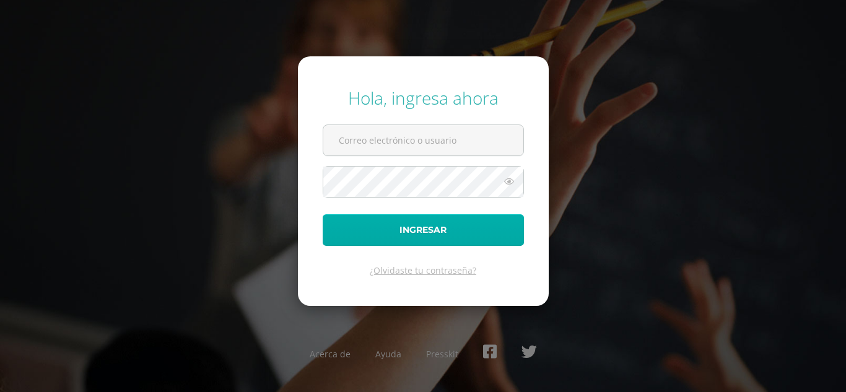
type input "[PERSON_NAME][EMAIL_ADDRESS][DOMAIN_NAME]"
click at [400, 222] on button "Ingresar" at bounding box center [423, 230] width 201 height 32
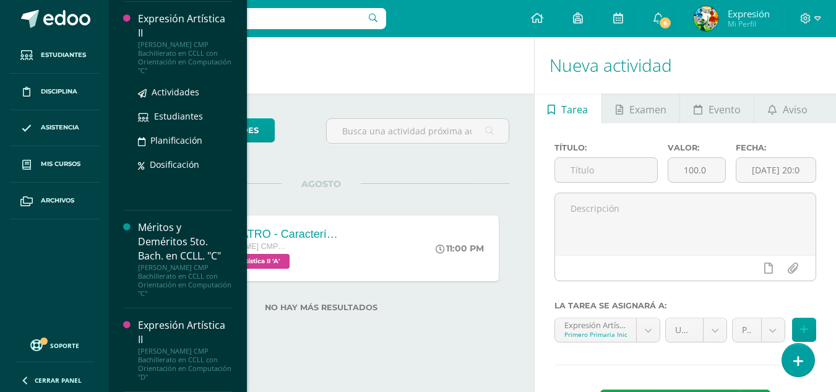
scroll to position [2841, 0]
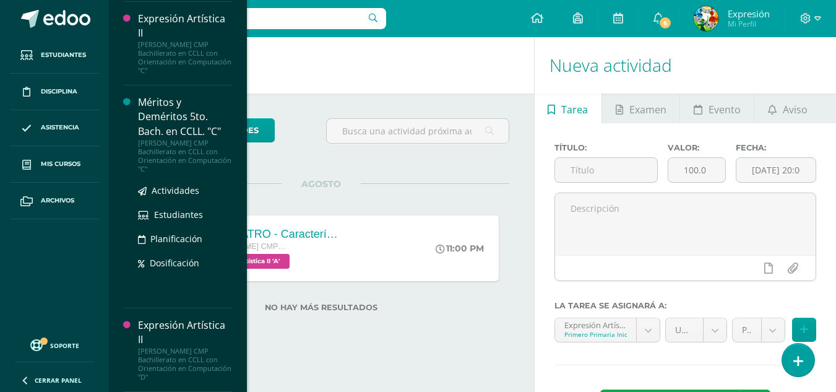
click at [165, 119] on div "Méritos y Deméritos 5to. Bach. en CCLL. "C"" at bounding box center [185, 116] width 94 height 43
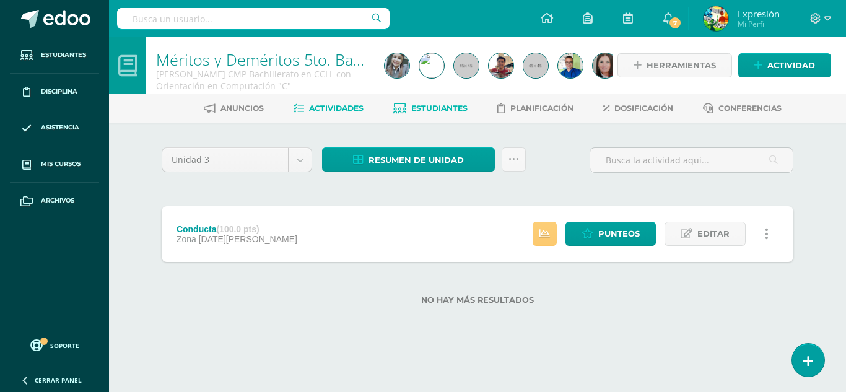
click at [432, 110] on span "Estudiantes" at bounding box center [439, 107] width 56 height 9
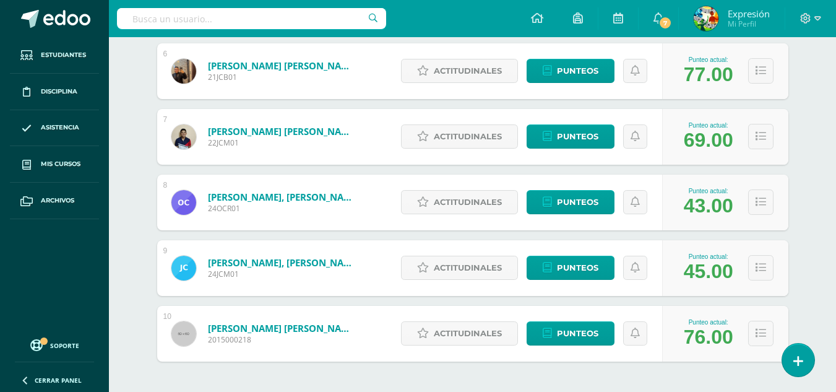
scroll to position [602, 0]
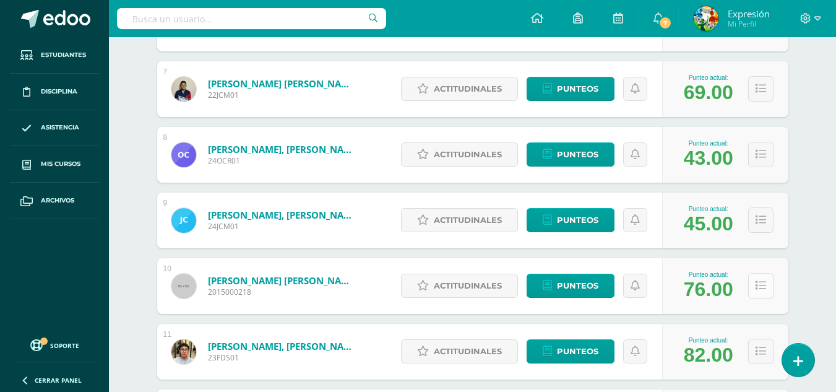
click at [767, 282] on button at bounding box center [761, 285] width 25 height 25
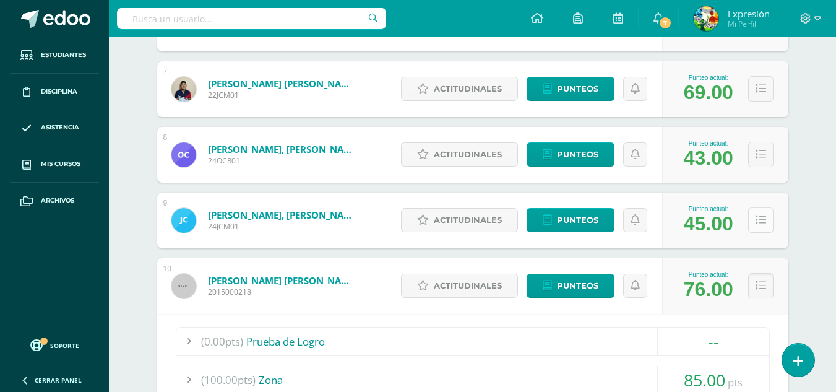
click at [758, 224] on icon at bounding box center [761, 220] width 11 height 11
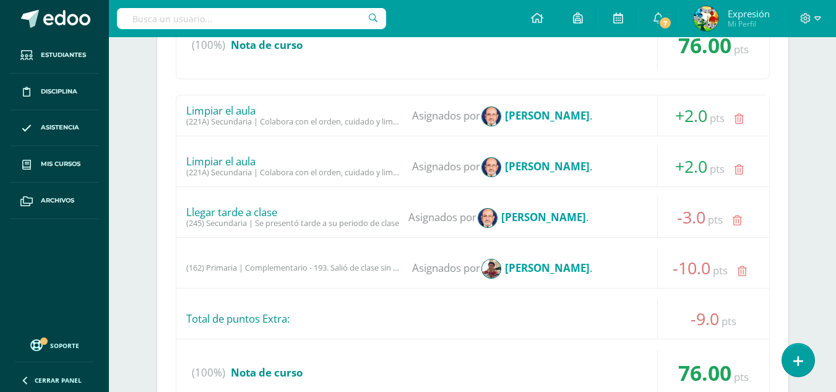
scroll to position [1592, 0]
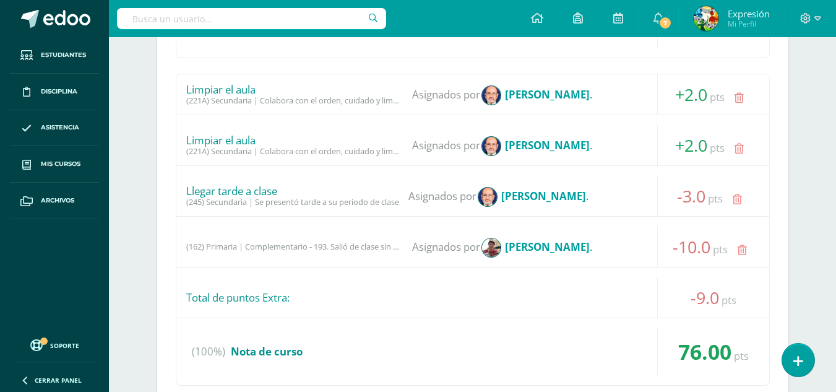
drag, startPoint x: 677, startPoint y: 192, endPoint x: 704, endPoint y: 198, distance: 27.3
click at [704, 198] on span "-3.0" at bounding box center [691, 196] width 28 height 23
click at [597, 183] on div "Llegar tarde a clase (245) Secundaria | Se presentó tarde a su periodo de clase…" at bounding box center [472, 196] width 593 height 40
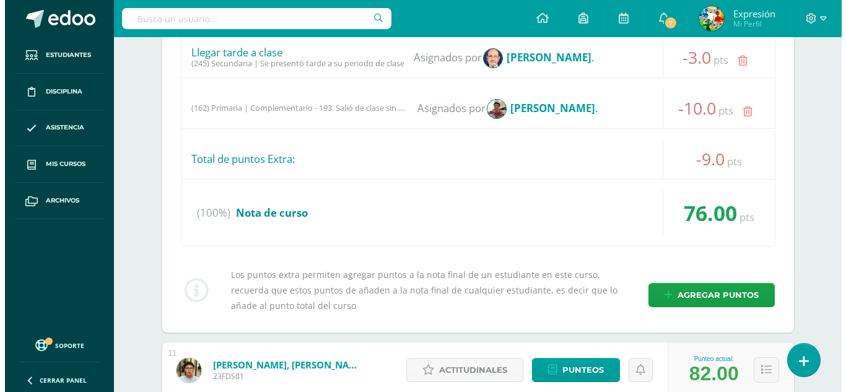
scroll to position [1778, 0]
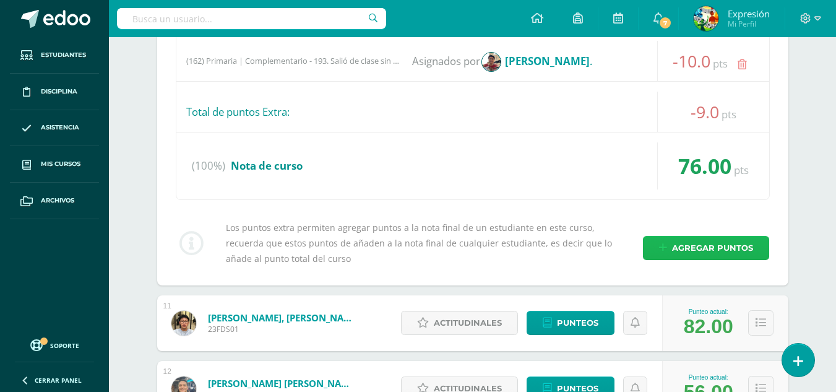
click at [689, 238] on span "Agregar puntos" at bounding box center [712, 248] width 81 height 23
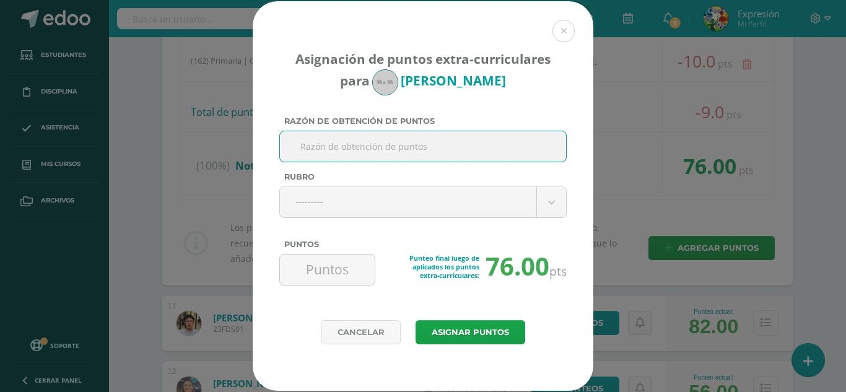
click at [481, 150] on input "Razón de obtención de puntos" at bounding box center [423, 146] width 276 height 30
click at [514, 213] on body "Asignación de puntos extra-curriculares para José Díaz Razón de obtención de pu…" at bounding box center [423, 246] width 846 height 4049
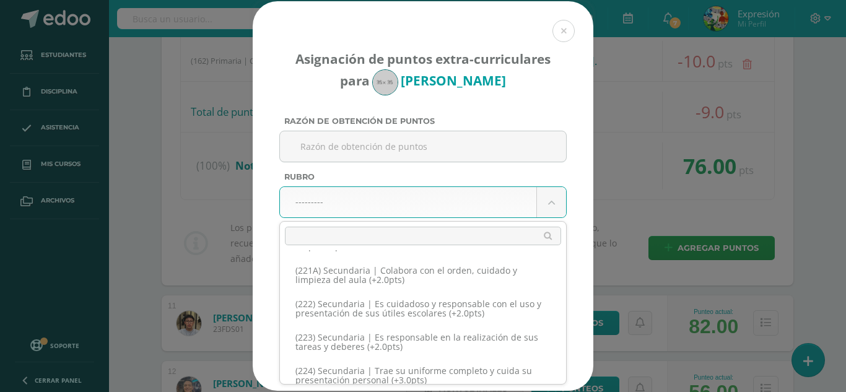
scroll to position [8633, 0]
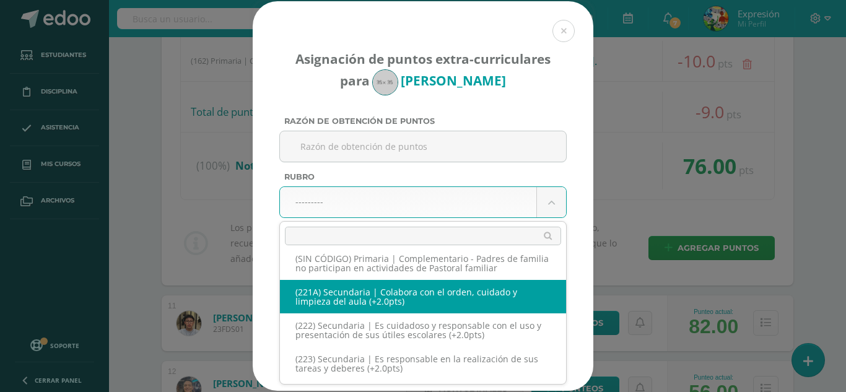
select select "252"
type input "2"
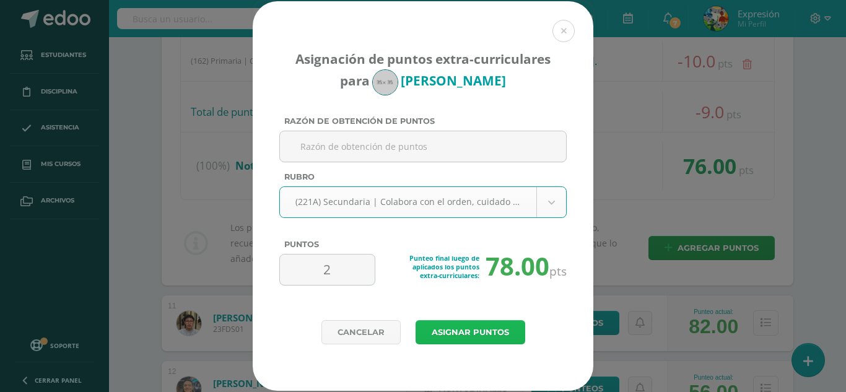
click at [502, 331] on button "Asignar puntos" at bounding box center [470, 332] width 110 height 24
